Goal: Find specific page/section: Locate item on page

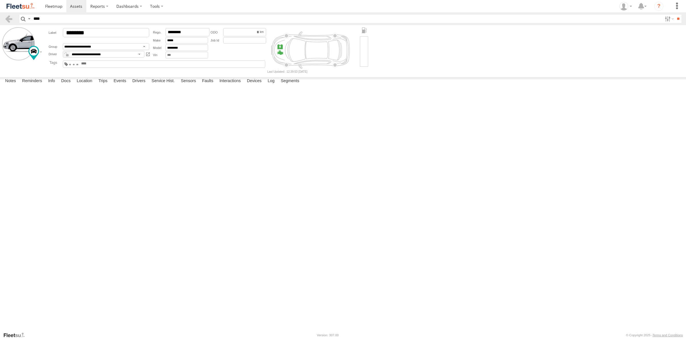
click at [81, 19] on input "****" at bounding box center [346, 19] width 631 height 8
type input "****"
click at [675, 15] on input "**" at bounding box center [678, 19] width 7 height 8
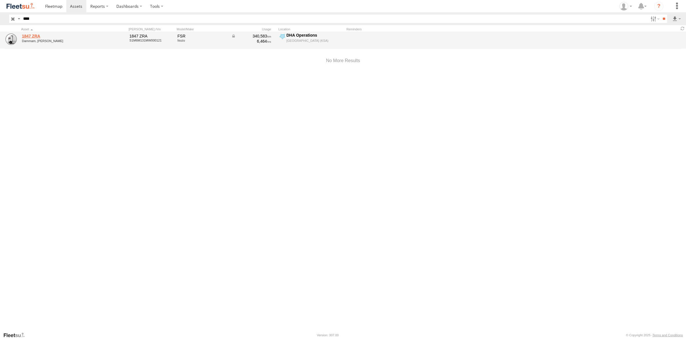
click at [36, 35] on link "1847 ZRA" at bounding box center [61, 35] width 78 height 5
